Goal: Find contact information: Find contact information

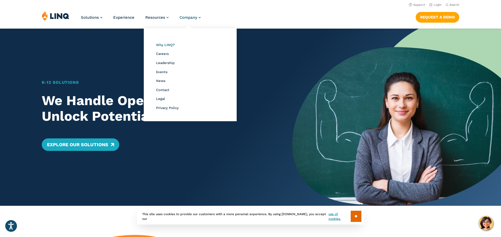
click at [170, 43] on span "Why LINQ?" at bounding box center [165, 45] width 19 height 4
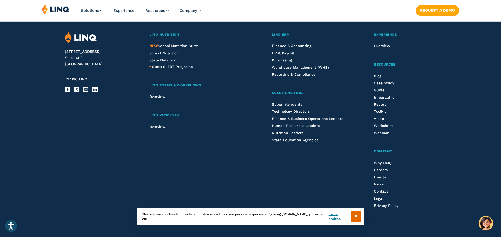
scroll to position [997, 0]
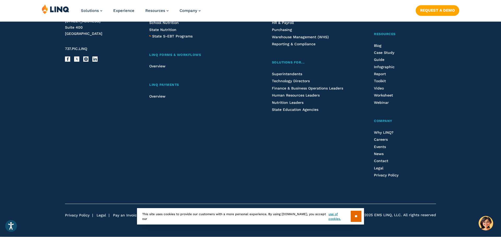
click at [96, 62] on li "LinkedIn" at bounding box center [94, 59] width 5 height 5
click at [94, 60] on link "LinkedIn" at bounding box center [94, 58] width 5 height 5
